Goal: Navigation & Orientation: Find specific page/section

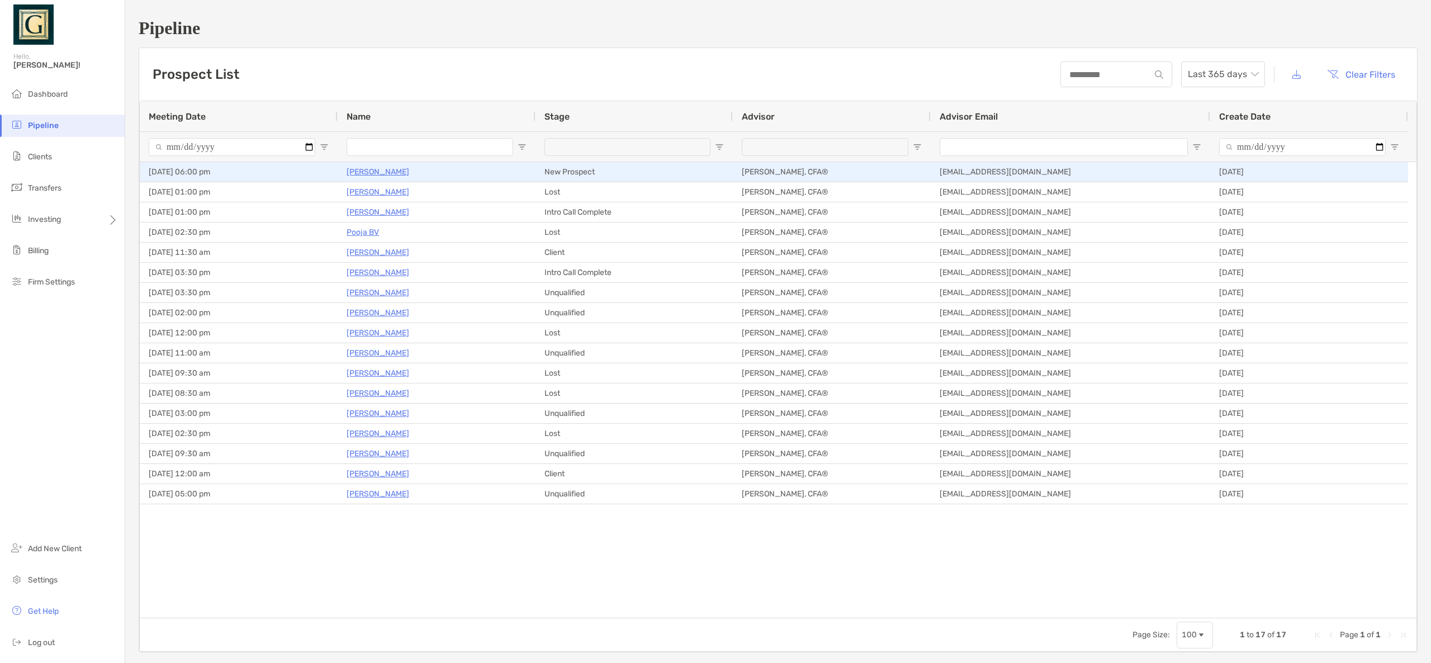
click at [383, 173] on p "Randall Hoeppner" at bounding box center [378, 172] width 63 height 14
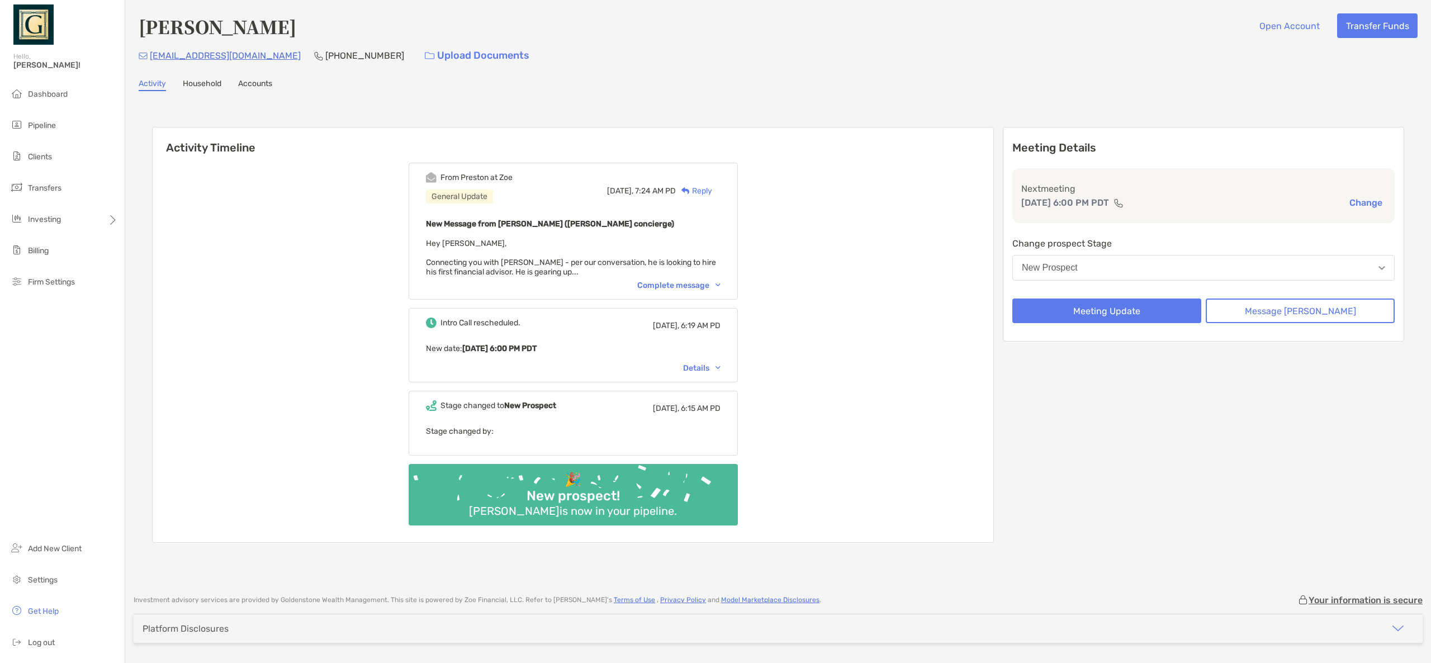
click at [664, 283] on div "Complete message" at bounding box center [678, 286] width 83 height 10
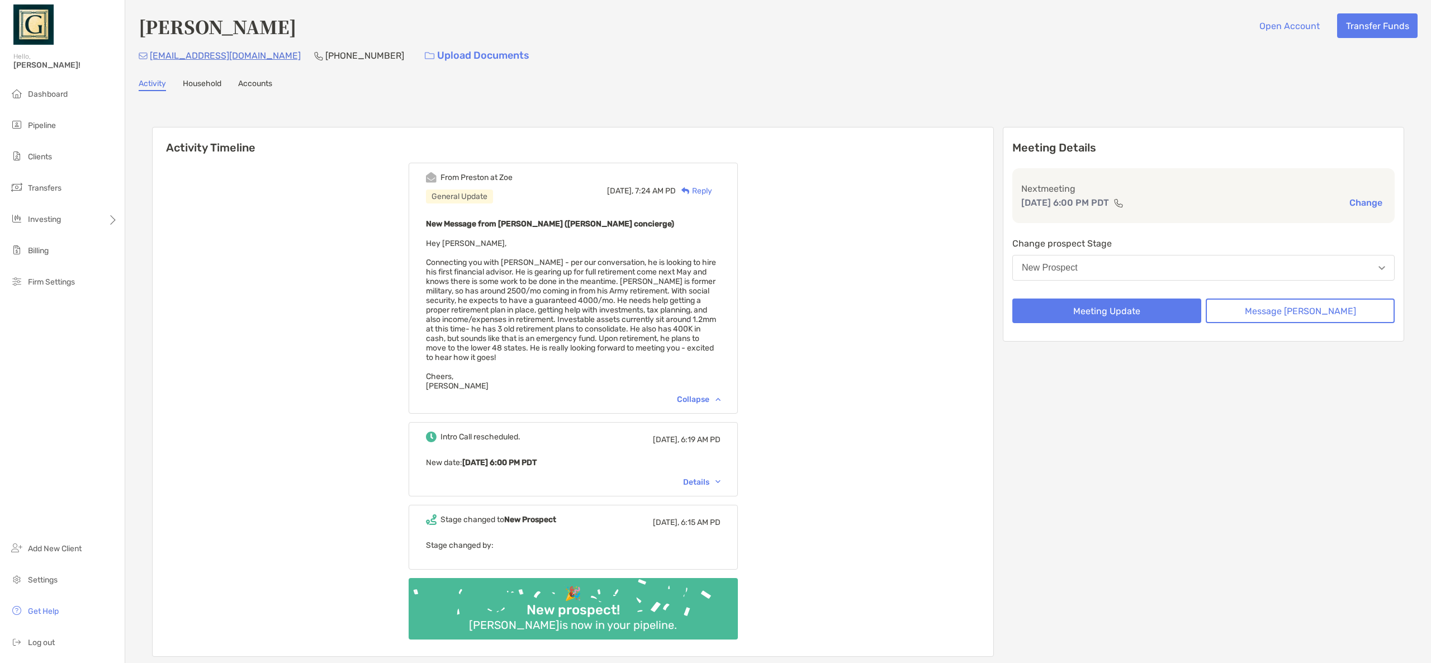
click at [186, 79] on link "Household" at bounding box center [202, 85] width 39 height 12
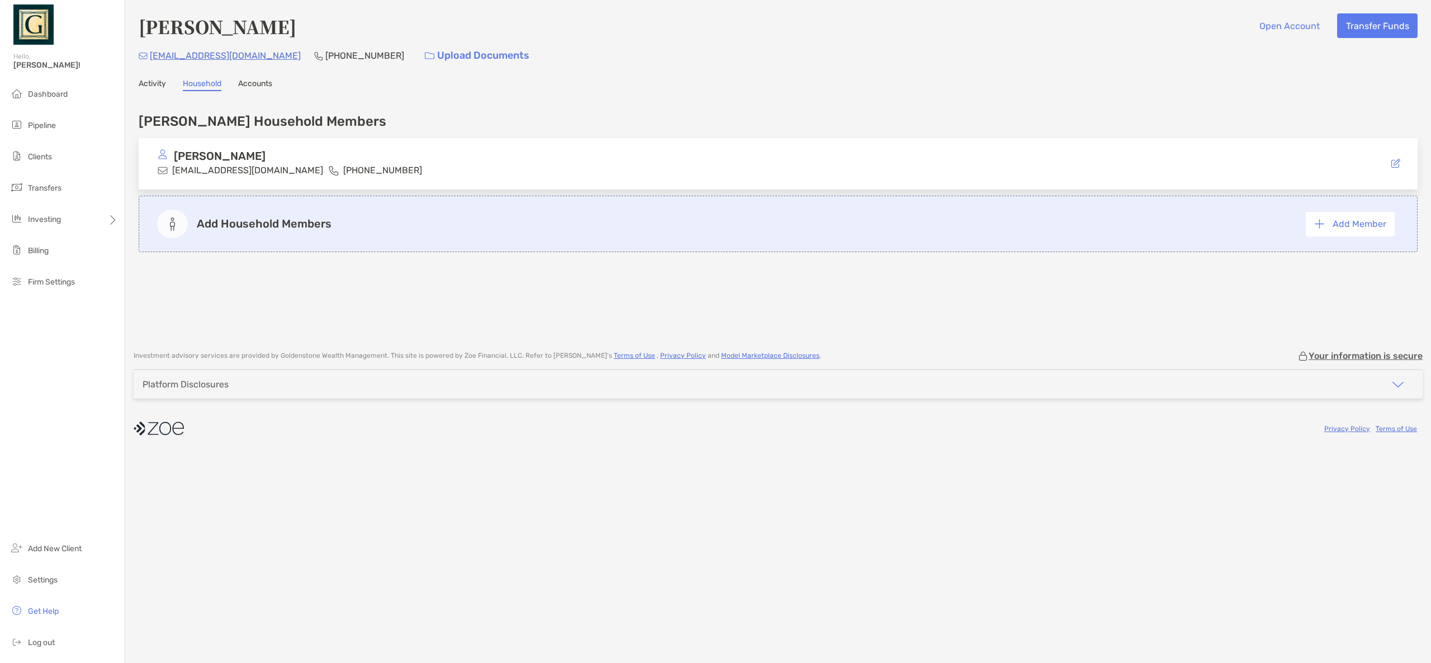
click at [257, 84] on link "Accounts" at bounding box center [255, 85] width 34 height 12
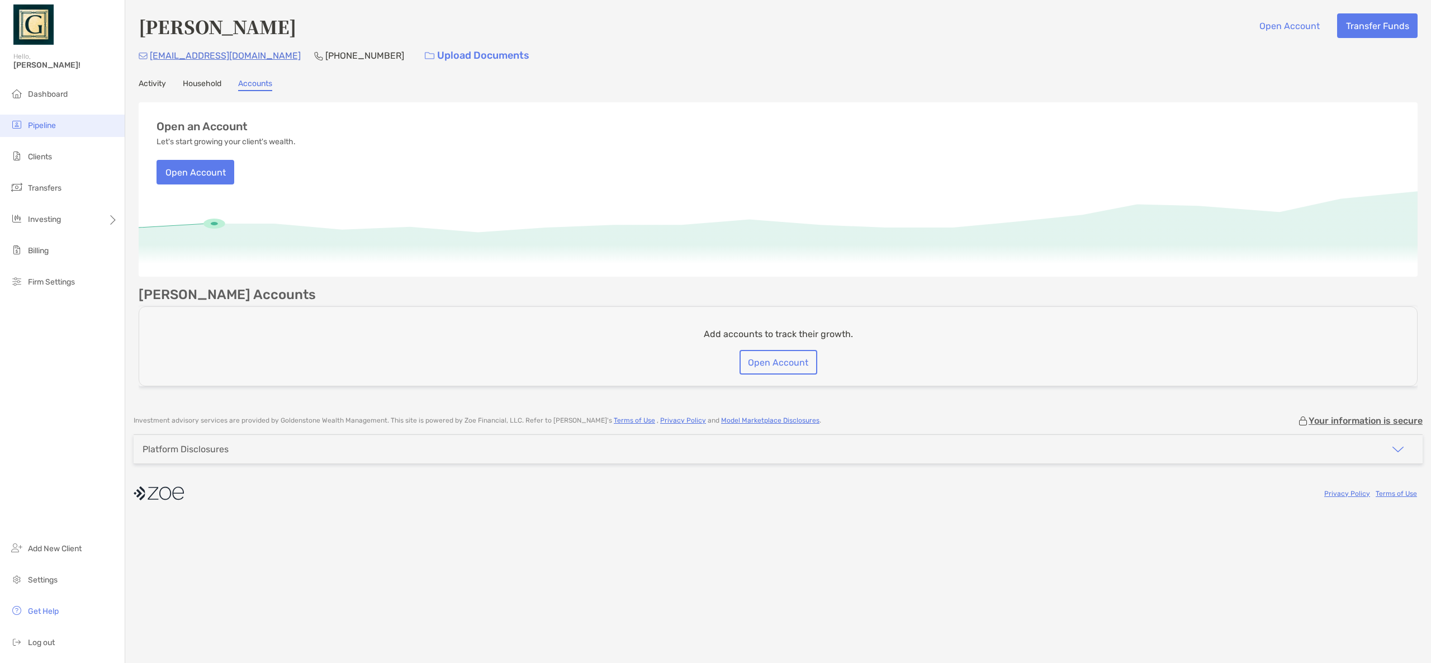
click at [42, 122] on span "Pipeline" at bounding box center [42, 126] width 28 height 10
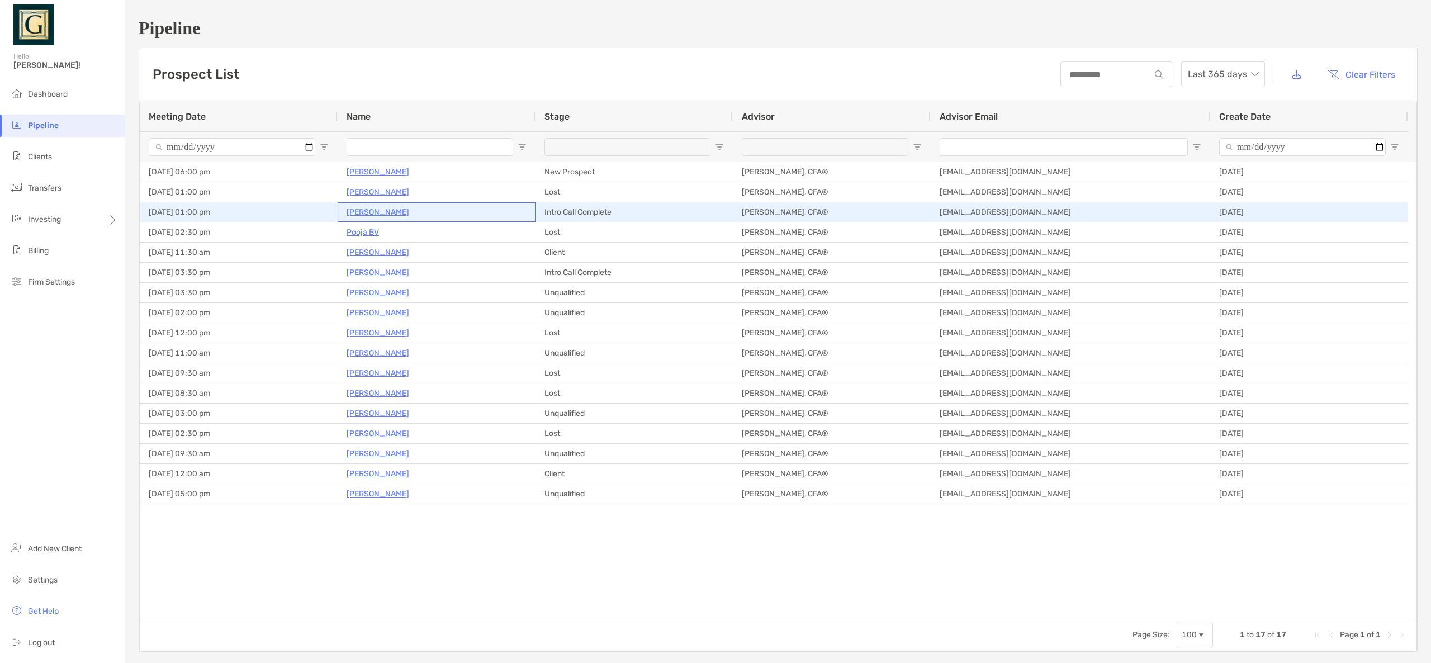
click at [367, 212] on p "[PERSON_NAME]" at bounding box center [378, 212] width 63 height 14
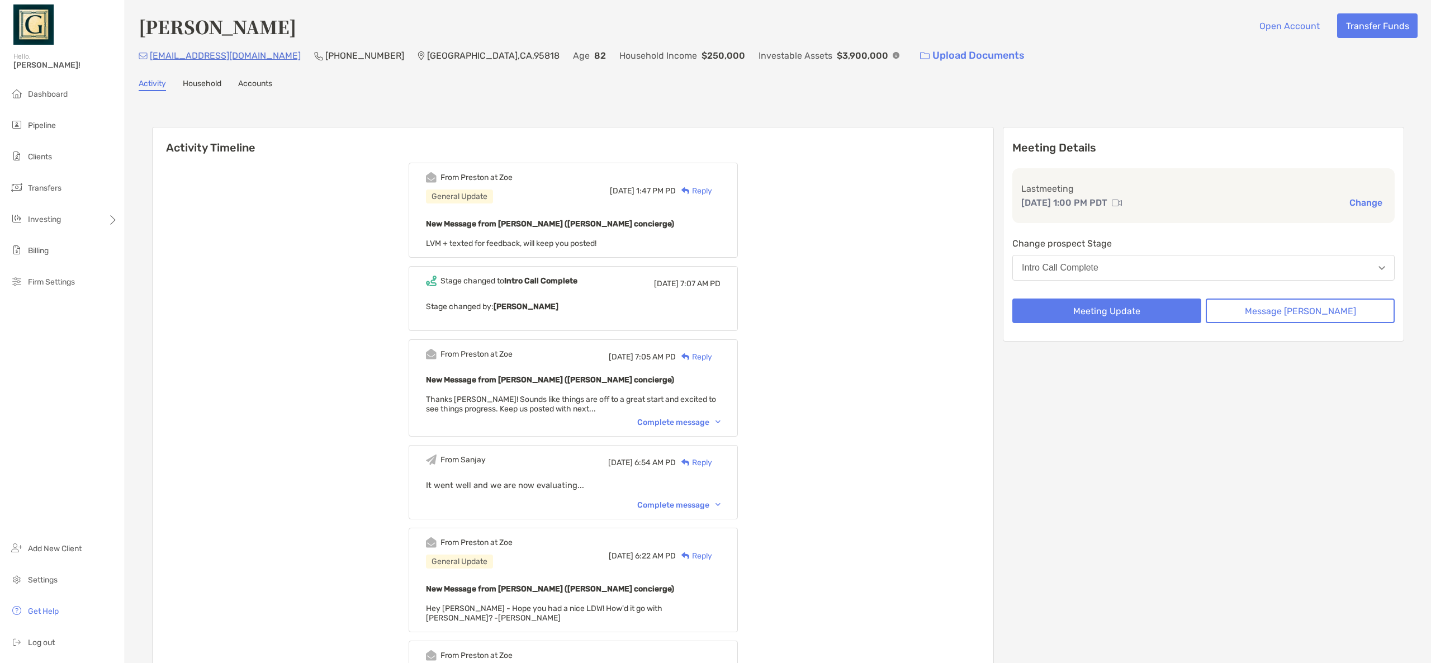
click at [685, 423] on div "Complete message" at bounding box center [678, 423] width 83 height 10
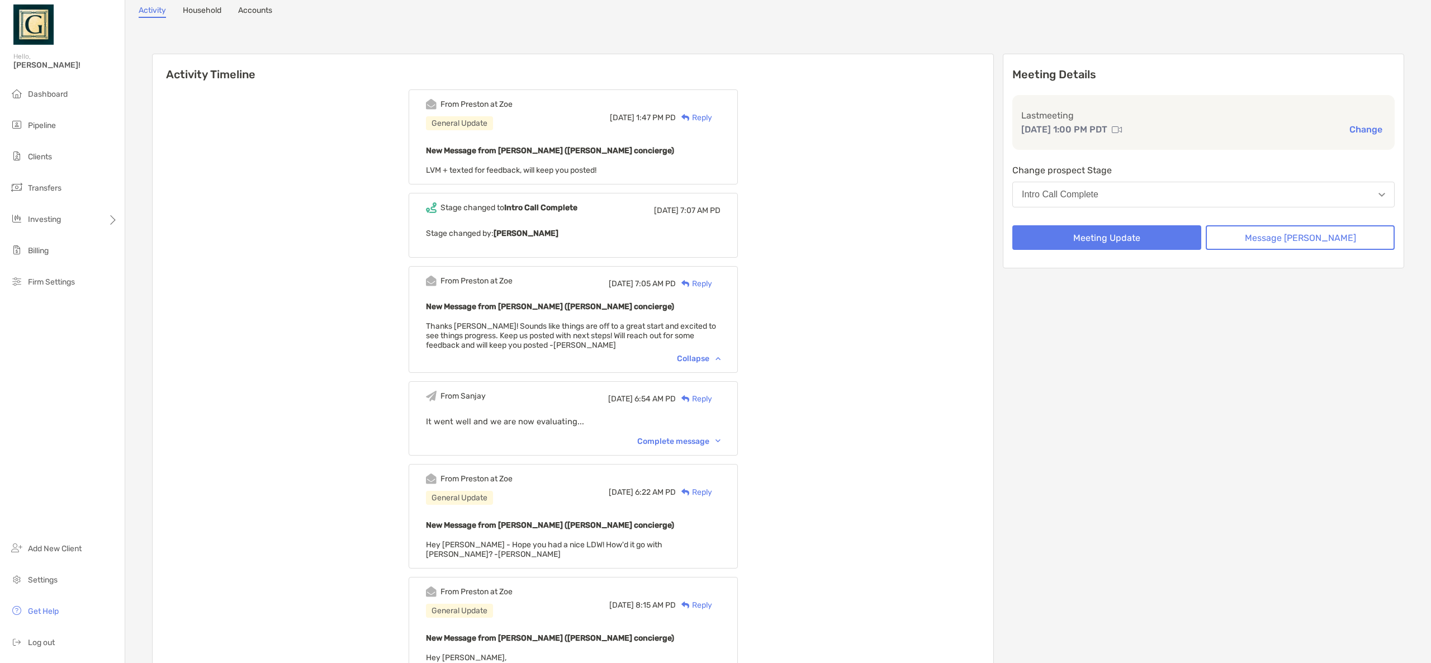
scroll to position [85, 0]
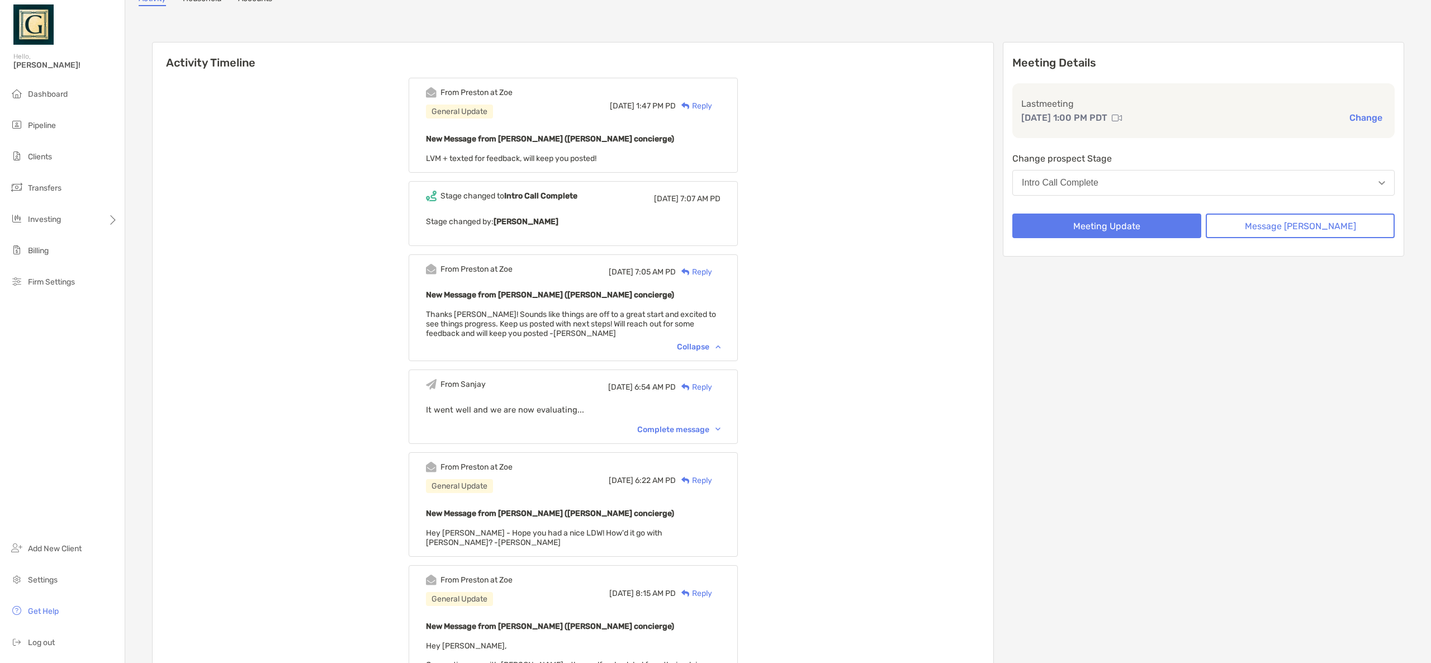
click at [685, 430] on div "Complete message" at bounding box center [678, 430] width 83 height 10
